Goal: Transaction & Acquisition: Obtain resource

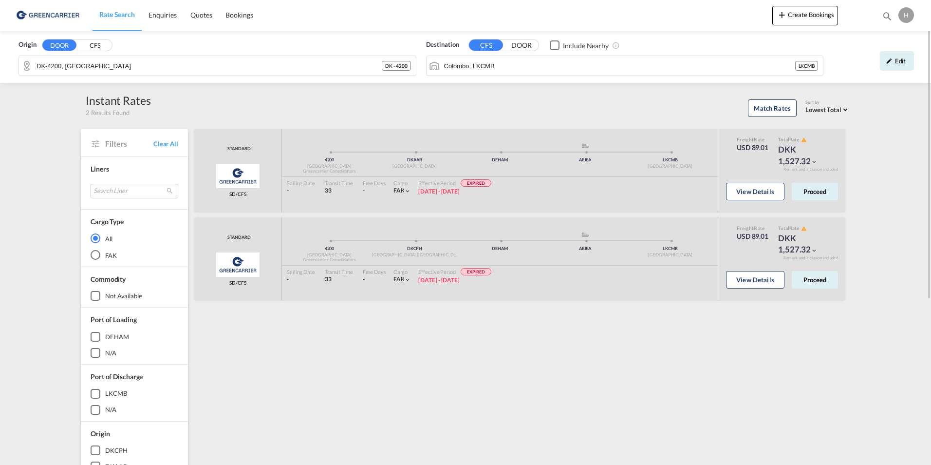
click at [57, 7] on img at bounding box center [48, 15] width 66 height 22
click at [57, 15] on img at bounding box center [48, 15] width 66 height 22
click at [115, 15] on span "Rate Search" at bounding box center [117, 14] width 36 height 8
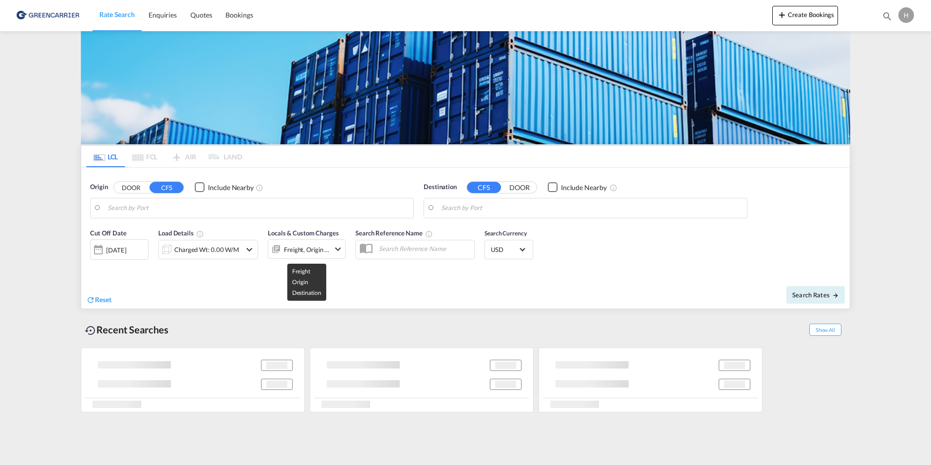
type input "DK-4300, [GEOGRAPHIC_DATA]"
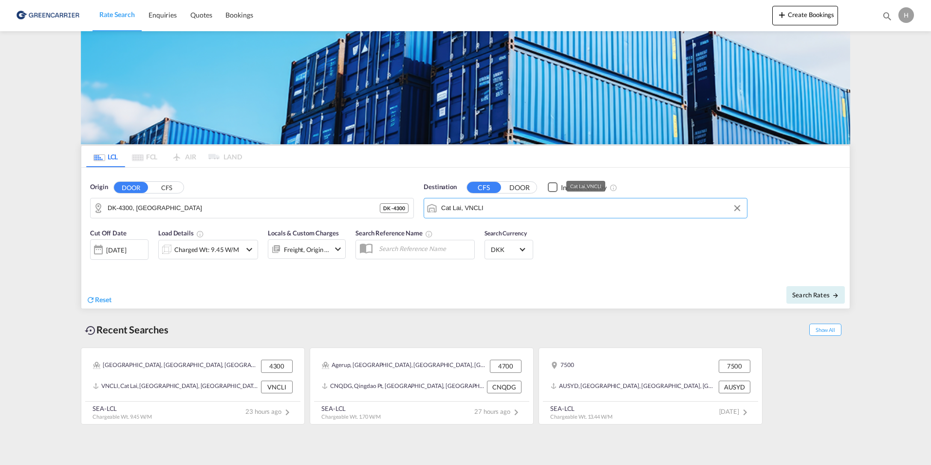
click at [566, 215] on input "Cat Lai, VNCLI" at bounding box center [591, 208] width 301 height 15
click at [497, 215] on input "hai po" at bounding box center [591, 208] width 301 height 15
type input "Hai pong"
drag, startPoint x: 501, startPoint y: 214, endPoint x: 414, endPoint y: 209, distance: 87.8
click at [736, 209] on button "Clear Input" at bounding box center [737, 208] width 15 height 15
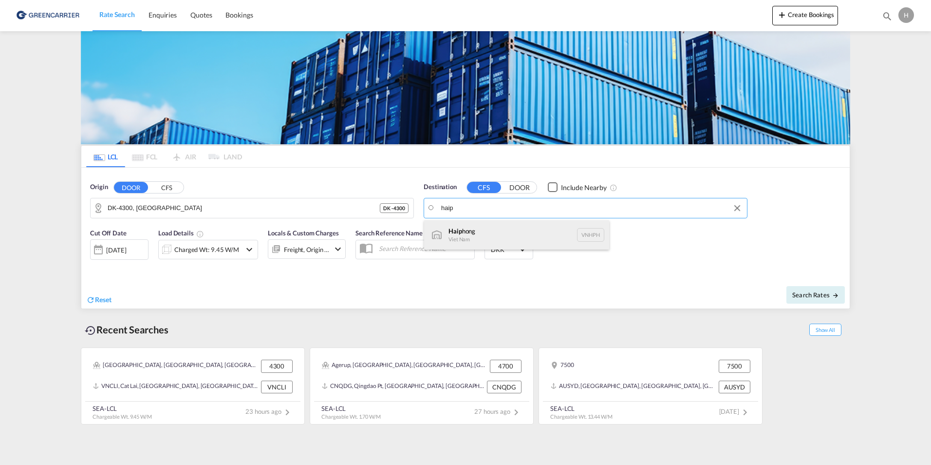
click at [484, 226] on div "Haip hong Viet Nam VNHPH" at bounding box center [516, 234] width 185 height 29
type input "Haiphong, VNHPH"
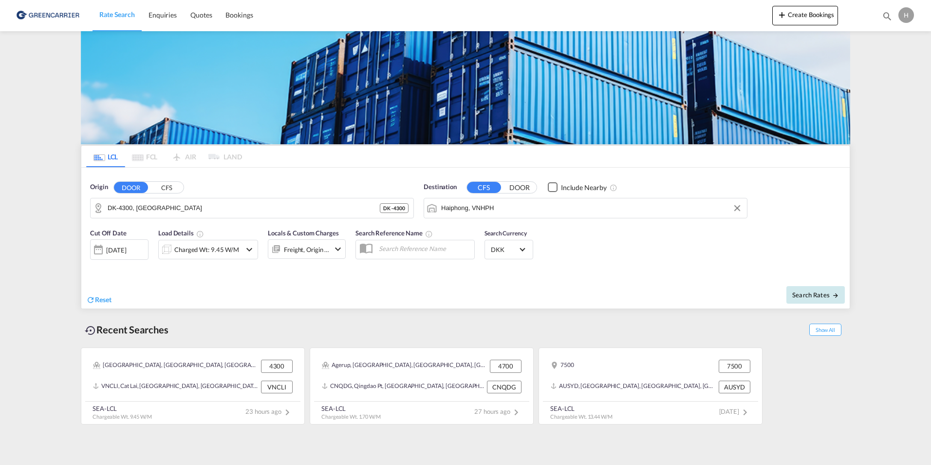
click at [801, 298] on span "Search Rates" at bounding box center [816, 295] width 47 height 8
type input "4300 to VNHPH / [DATE]"
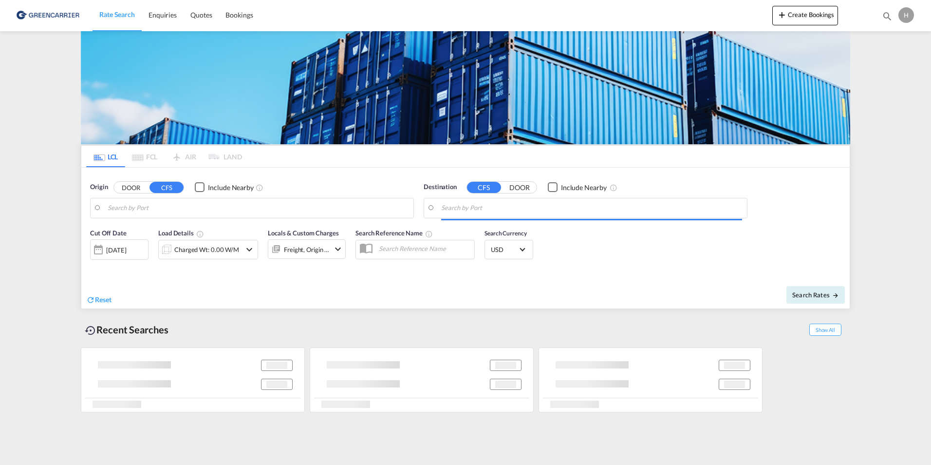
type input "DK-4300, [GEOGRAPHIC_DATA]"
type input "Haiphong, VNHPH"
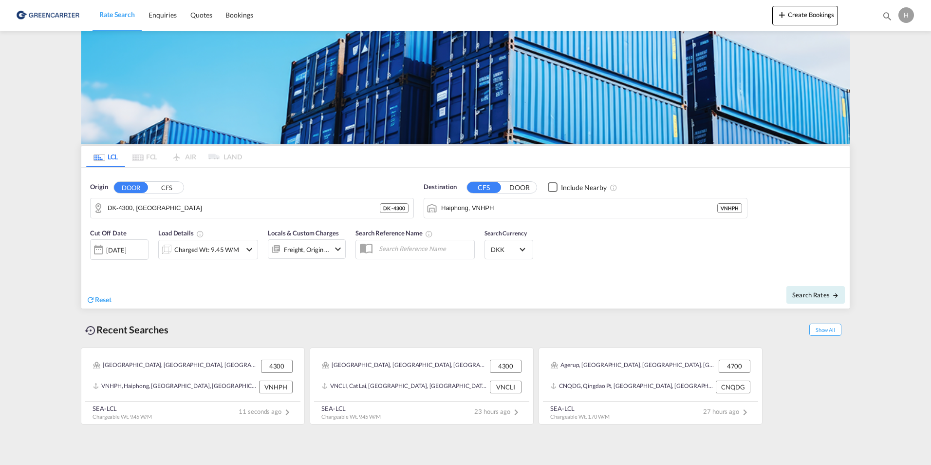
click at [243, 252] on div "Charged Wt: 9.45 W/M" at bounding box center [208, 249] width 100 height 19
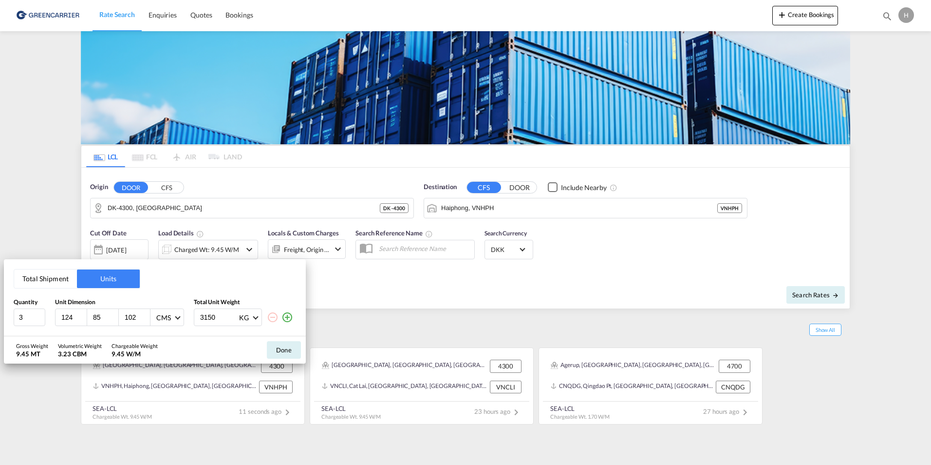
drag, startPoint x: 229, startPoint y: 318, endPoint x: 154, endPoint y: 318, distance: 74.5
click at [154, 318] on div "3 124 85 102 CMS CMS Inches 3150 KG KG LB" at bounding box center [155, 317] width 283 height 18
type input "1050"
click at [281, 352] on button "Done" at bounding box center [284, 350] width 34 height 18
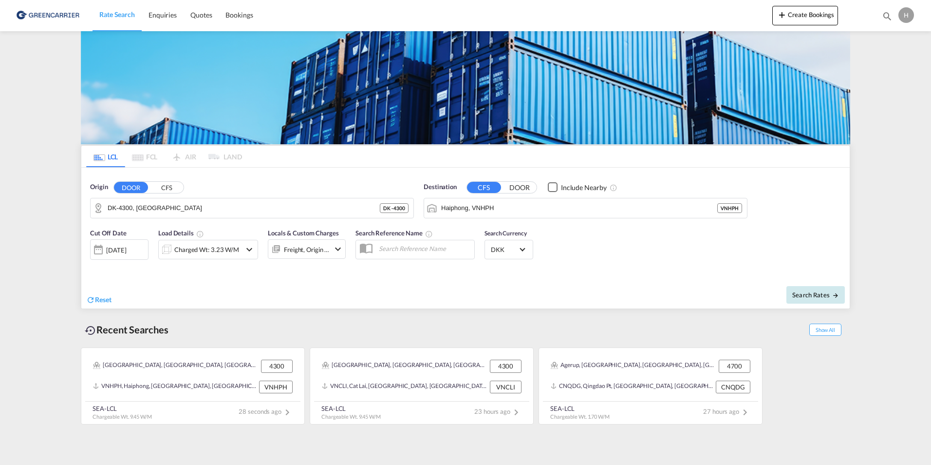
click at [824, 300] on button "Search Rates" at bounding box center [816, 295] width 58 height 18
type input "4300 to VNHPH / [DATE]"
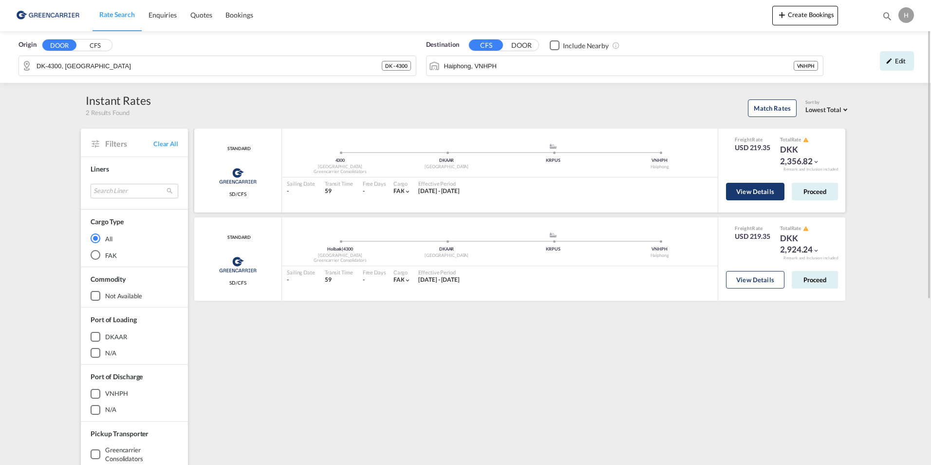
click at [761, 184] on button "View Details" at bounding box center [755, 192] width 58 height 18
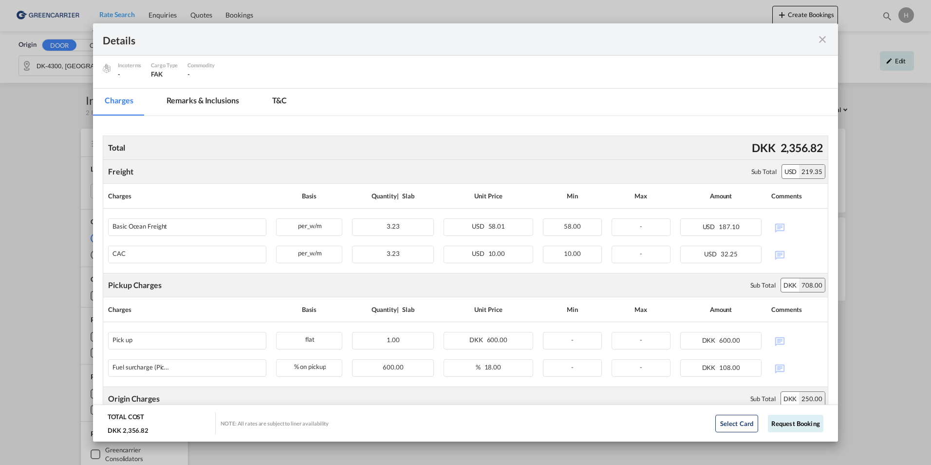
scroll to position [108, 0]
